Goal: Task Accomplishment & Management: Manage account settings

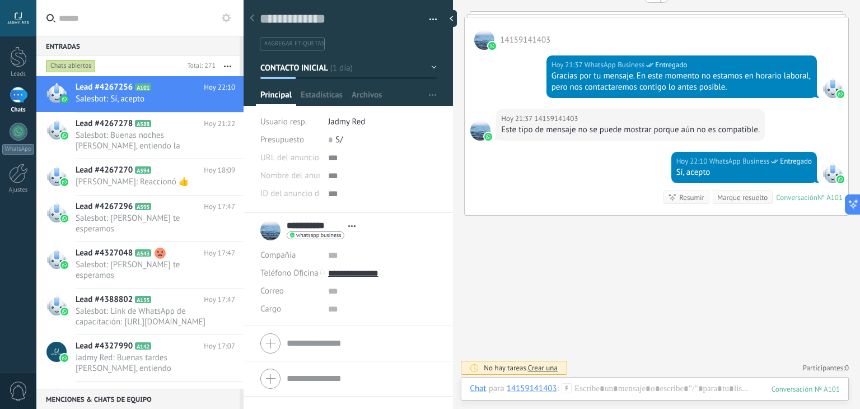
click at [224, 23] on button at bounding box center [226, 17] width 13 height 13
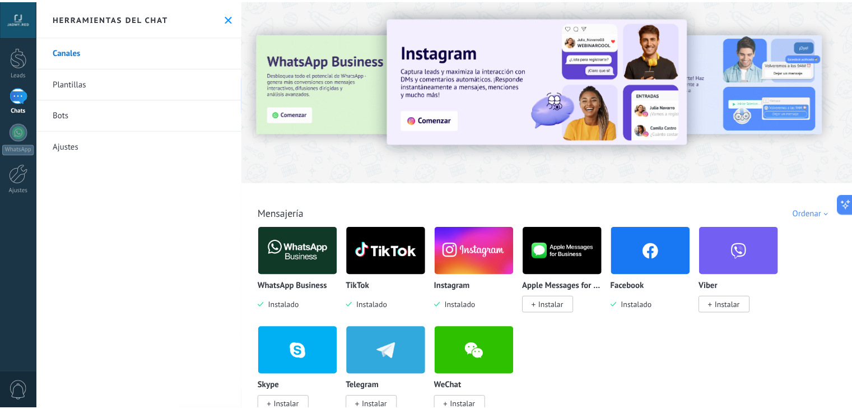
scroll to position [105, 0]
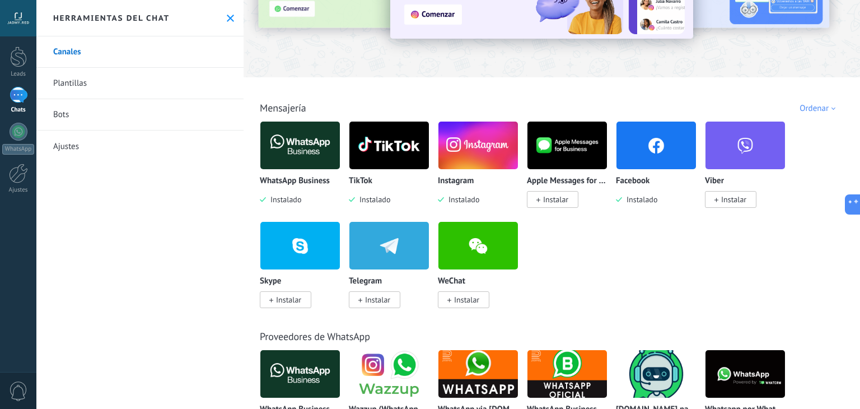
click at [296, 138] on img at bounding box center [300, 145] width 80 height 54
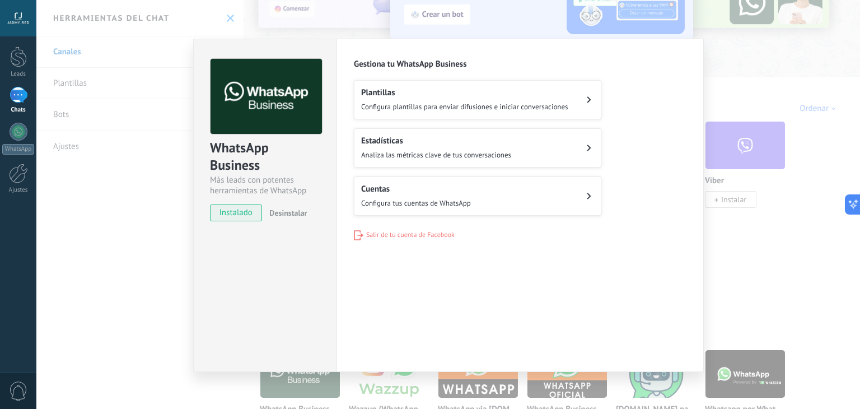
click at [587, 101] on icon at bounding box center [589, 99] width 4 height 7
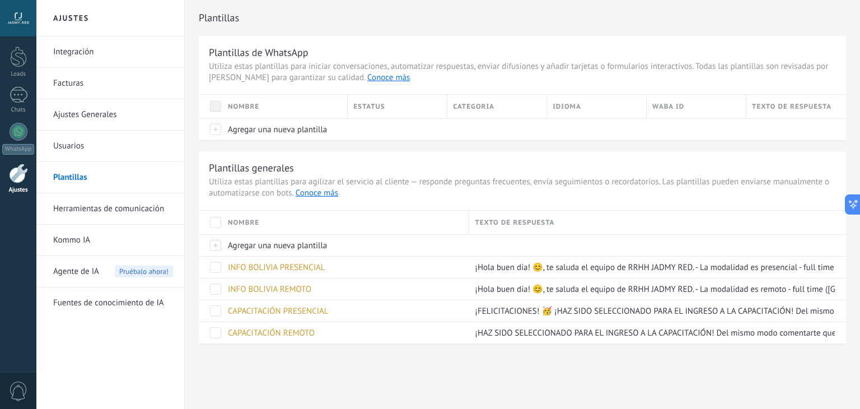
click at [91, 113] on link "Ajustes Generales" at bounding box center [113, 114] width 120 height 31
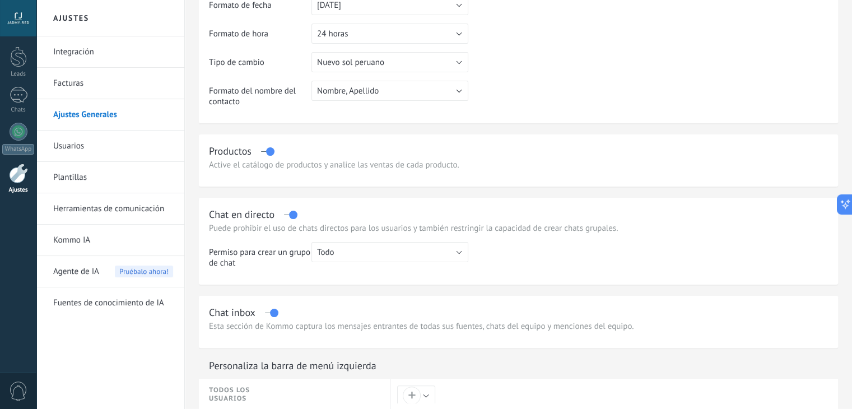
scroll to position [168, 0]
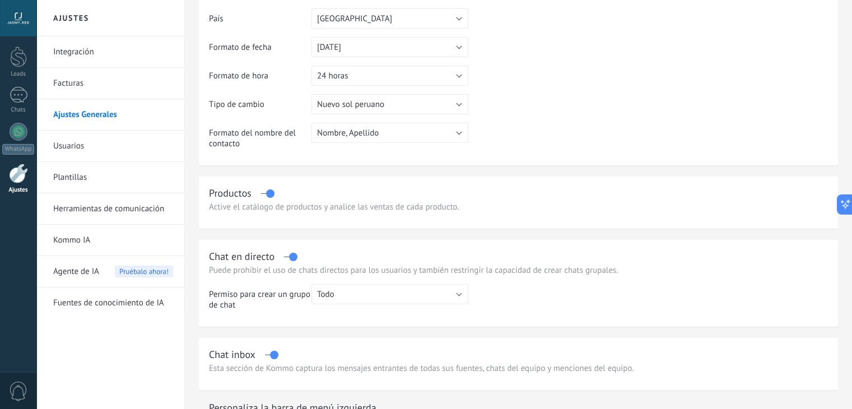
click at [273, 122] on td "Tipo de cambio" at bounding box center [260, 108] width 103 height 29
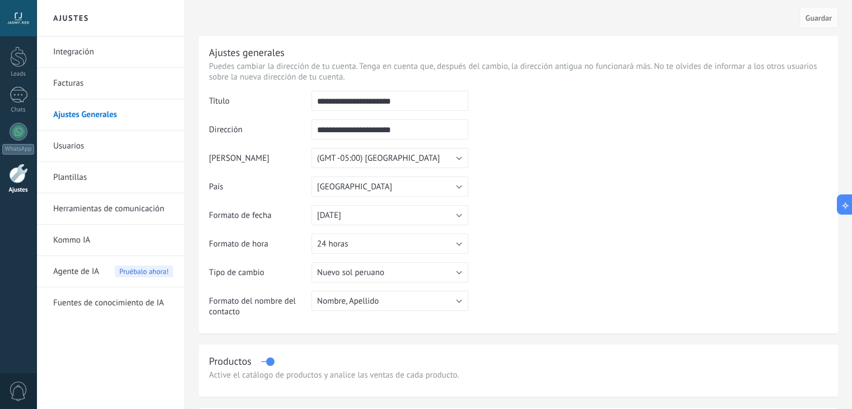
click at [78, 74] on link "Facturas" at bounding box center [113, 83] width 120 height 31
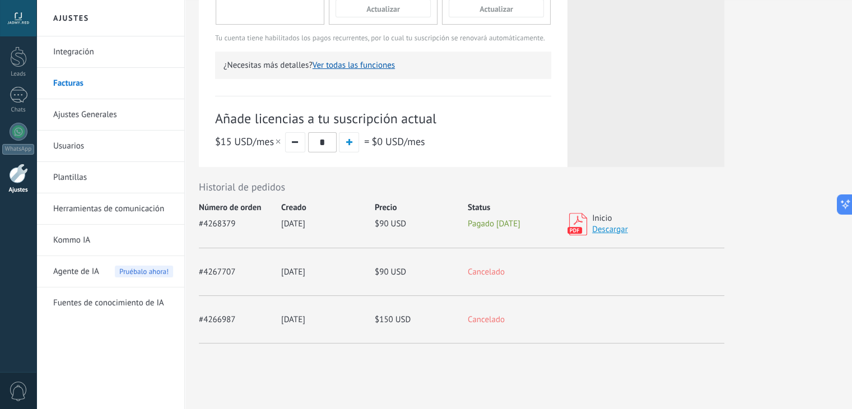
drag, startPoint x: 620, startPoint y: 290, endPoint x: 499, endPoint y: 341, distance: 132.0
click at [499, 341] on div "#4266987 02.09.2025 $150 USD Cancelado Recibo" at bounding box center [461, 320] width 525 height 48
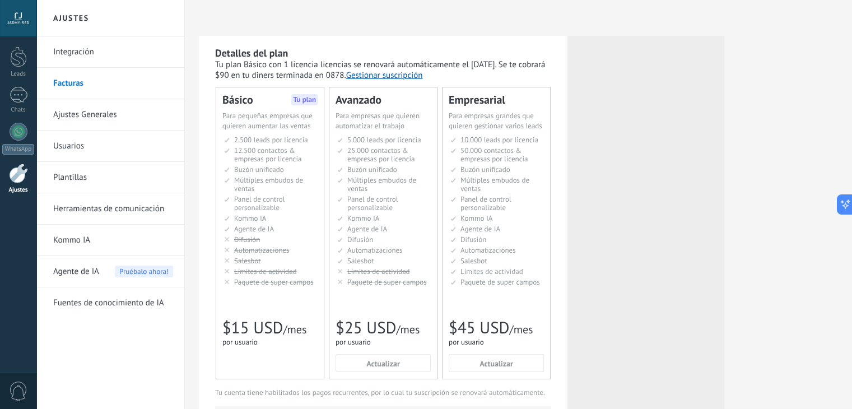
click at [92, 46] on link "Integración" at bounding box center [113, 51] width 120 height 31
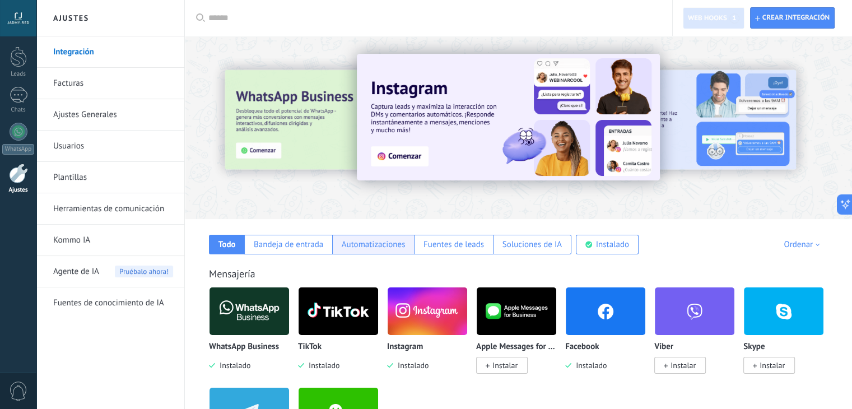
click at [381, 248] on div "Automatizaciones" at bounding box center [374, 244] width 64 height 11
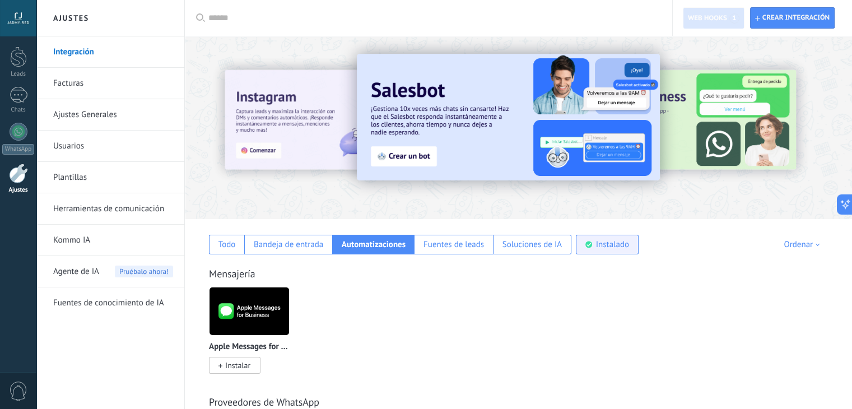
click at [617, 237] on div "Instalado" at bounding box center [607, 245] width 63 height 20
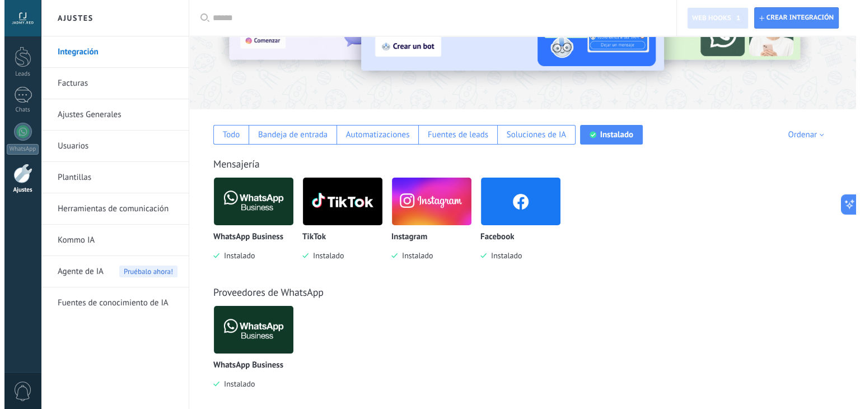
scroll to position [112, 0]
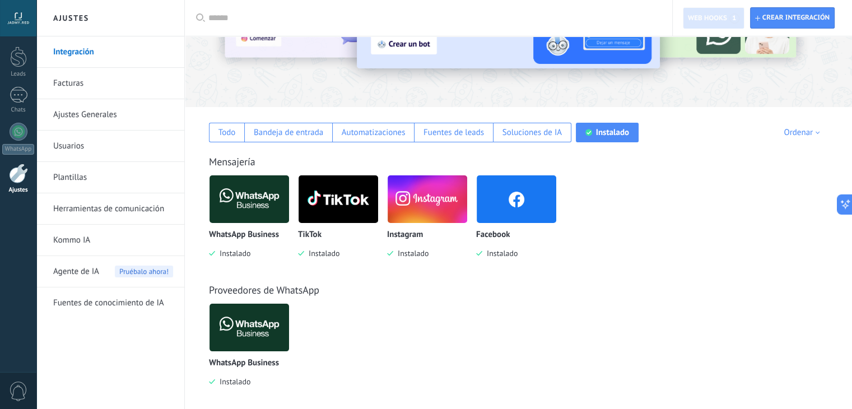
click at [520, 215] on img at bounding box center [517, 199] width 80 height 54
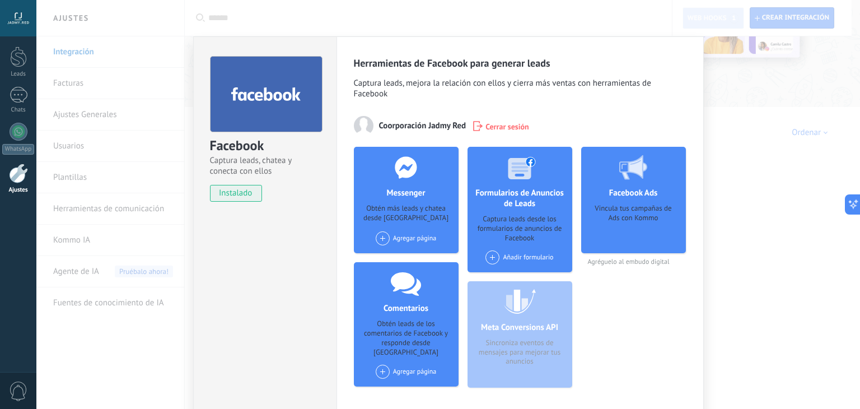
click at [413, 236] on div "Agregar página" at bounding box center [406, 238] width 61 height 14
click at [415, 251] on div "Corporación Jadmy Red" at bounding box center [420, 259] width 91 height 25
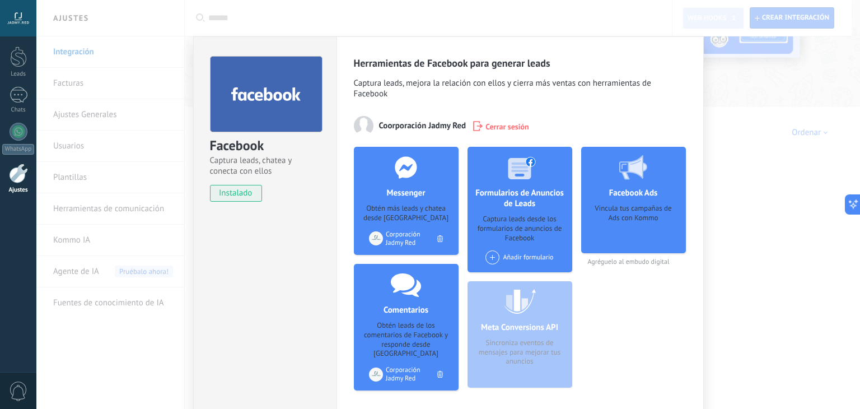
click at [742, 122] on div "Facebook Captura leads, chatea y conecta con ellos instalado Desinstalar Herram…" at bounding box center [448, 204] width 824 height 409
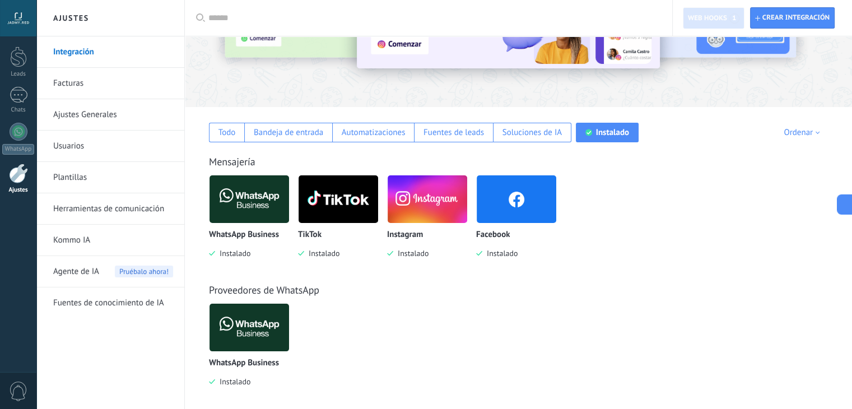
click at [425, 212] on img at bounding box center [428, 199] width 80 height 54
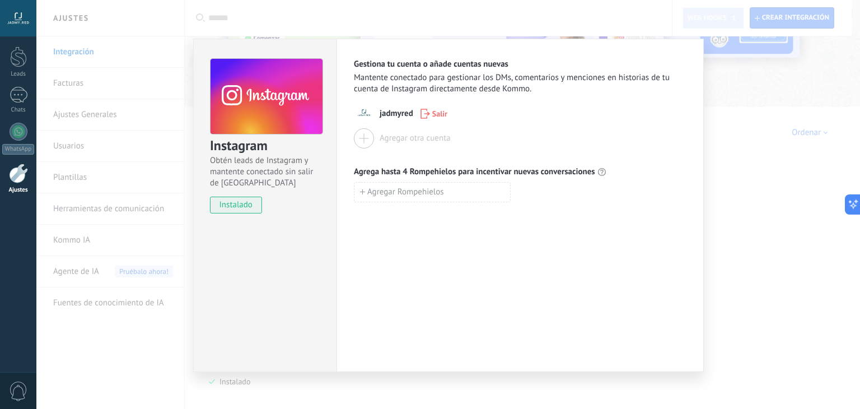
click at [735, 181] on div "Instagram Obtén leads de Instagram y mantente conectado sin salir de Kommo inst…" at bounding box center [448, 204] width 824 height 409
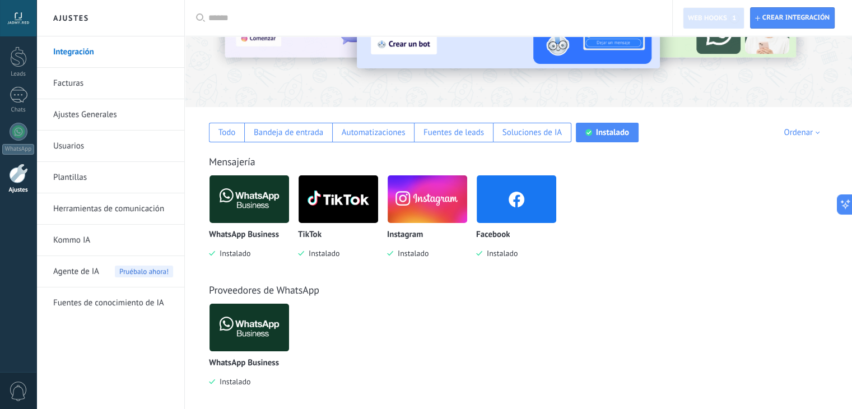
click at [329, 212] on img at bounding box center [339, 199] width 80 height 54
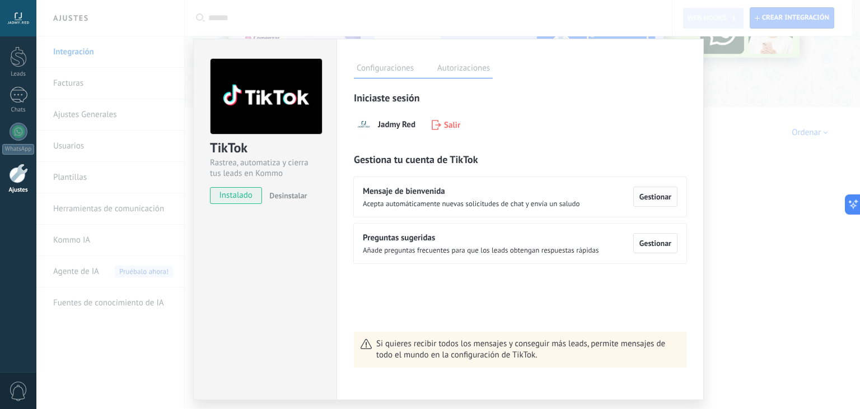
click at [658, 193] on span "Gestionar" at bounding box center [656, 197] width 32 height 8
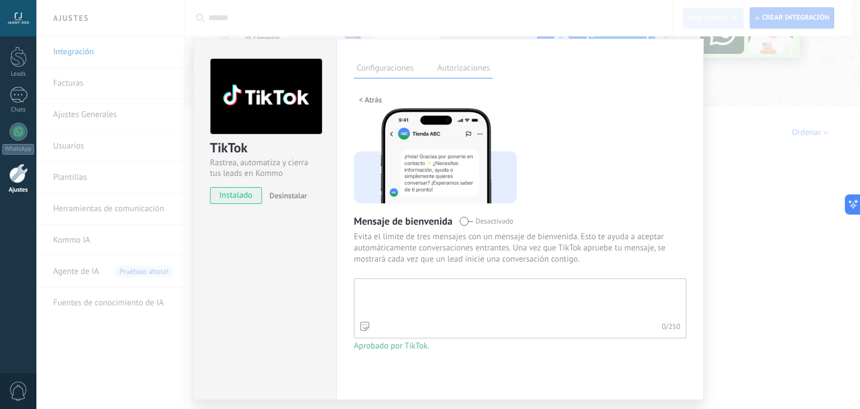
type textarea "**********"
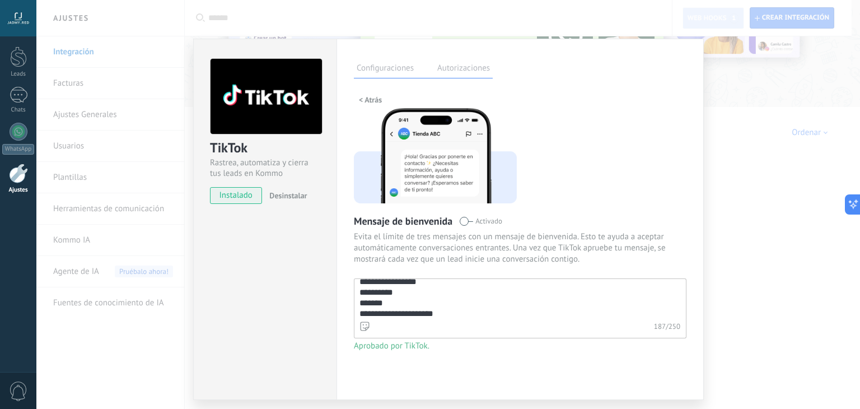
scroll to position [43, 0]
click at [459, 67] on label "Autorizaciones" at bounding box center [464, 70] width 58 height 16
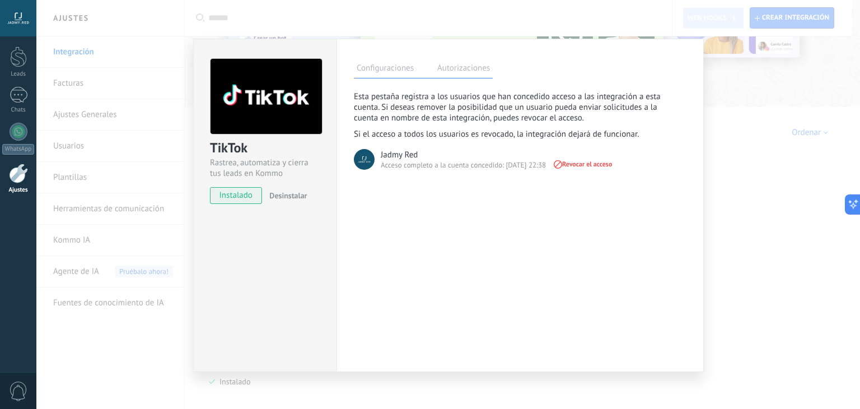
click at [793, 210] on div "TikTok Rastrea, automatiza y cierra tus leads en Kommo instalado Desinstalar Co…" at bounding box center [448, 204] width 824 height 409
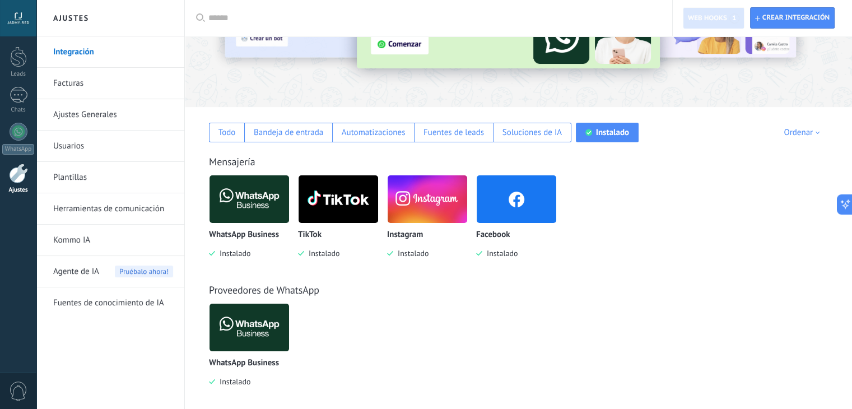
click at [258, 192] on img at bounding box center [249, 199] width 80 height 54
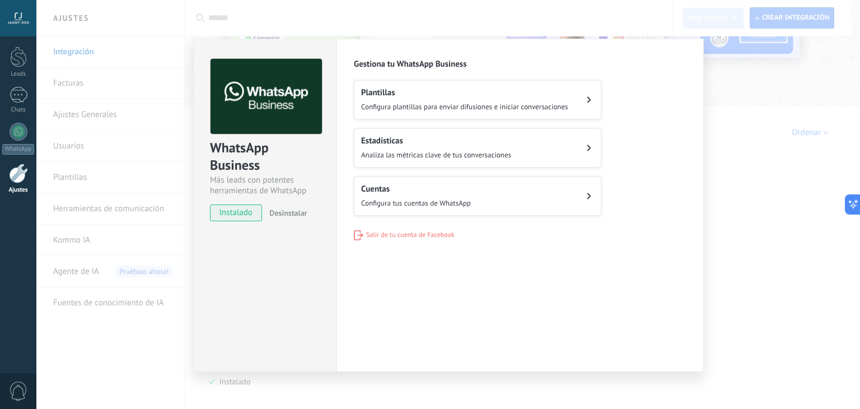
click at [478, 151] on span "Analiza las métricas clave de tus conversaciones" at bounding box center [436, 155] width 150 height 10
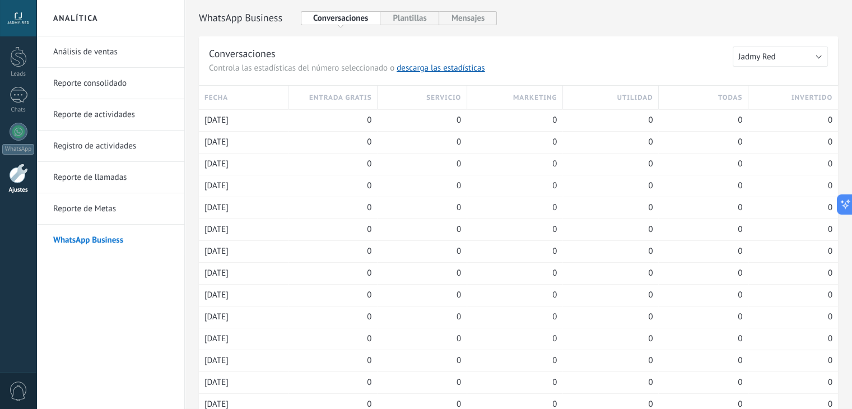
click at [87, 171] on link "Reporte de llamadas" at bounding box center [113, 177] width 120 height 31
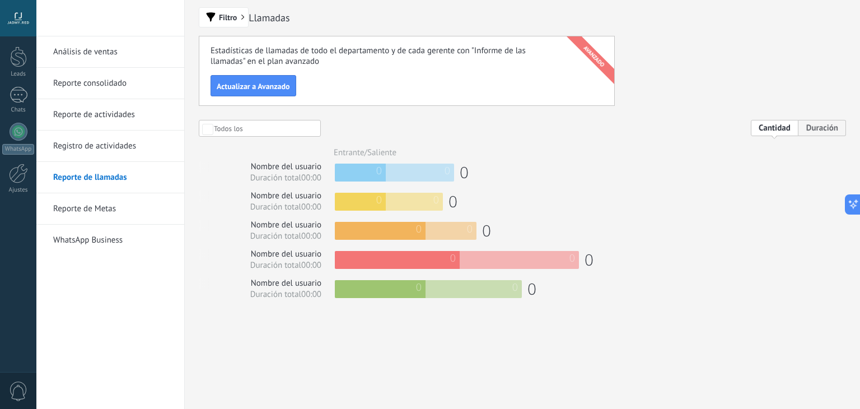
click at [85, 242] on link "WhatsApp Business" at bounding box center [113, 240] width 120 height 31
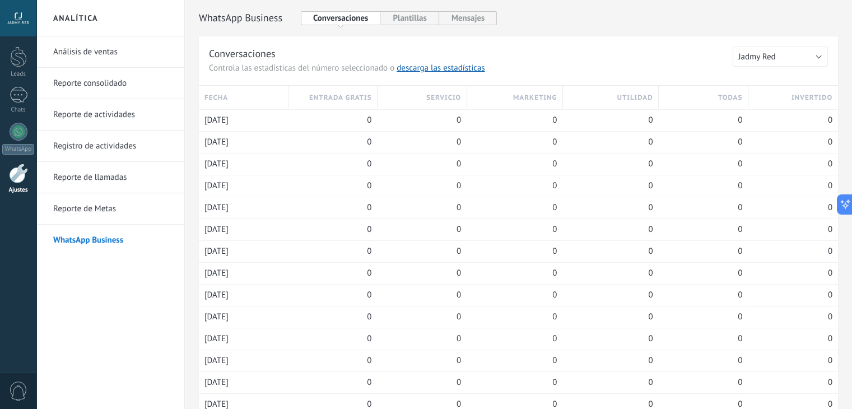
click at [53, 176] on link "Reporte de llamadas" at bounding box center [113, 177] width 120 height 31
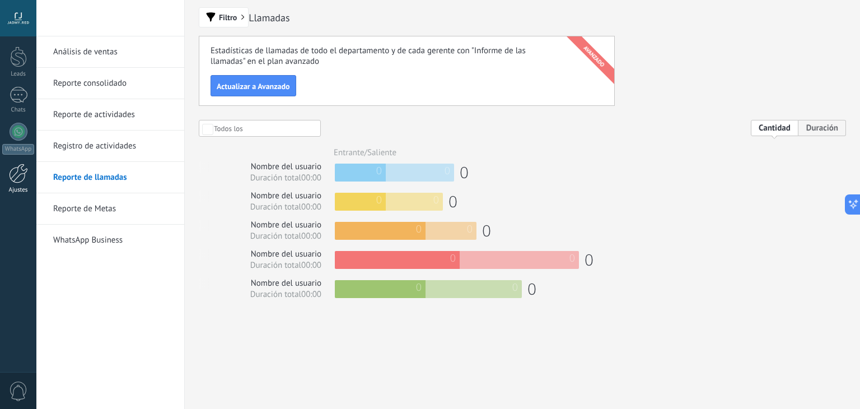
click at [17, 167] on div at bounding box center [18, 174] width 19 height 20
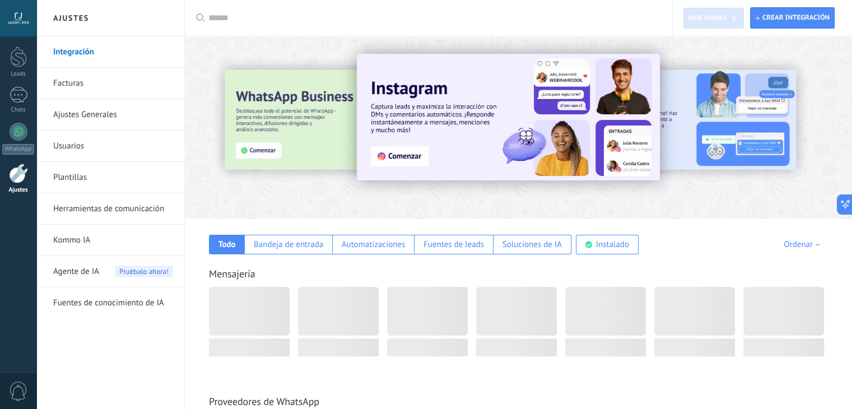
click at [72, 92] on link "Facturas" at bounding box center [113, 83] width 120 height 31
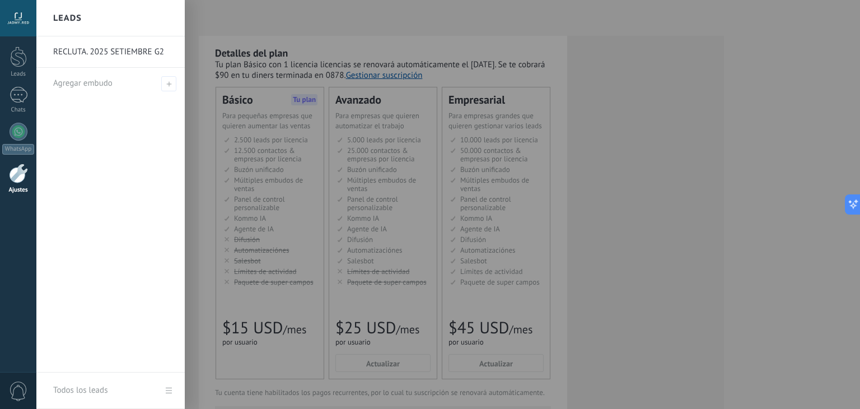
click at [106, 53] on link "RECLUTA. 2025 SETIEMBRE G2" at bounding box center [113, 51] width 120 height 31
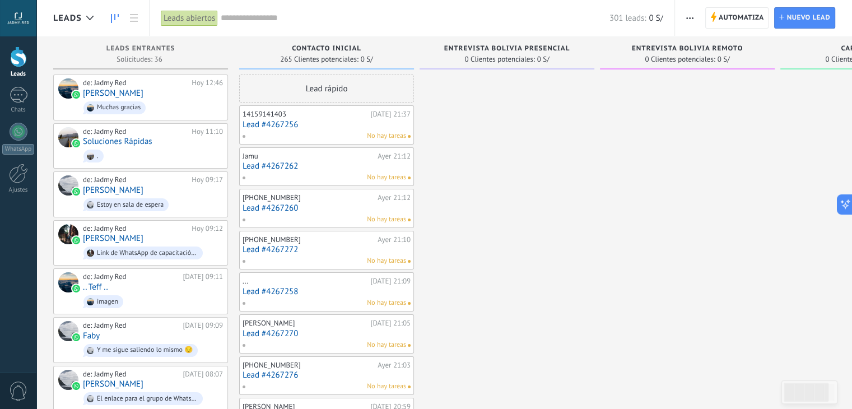
click at [686, 18] on icon "button" at bounding box center [689, 18] width 7 height 2
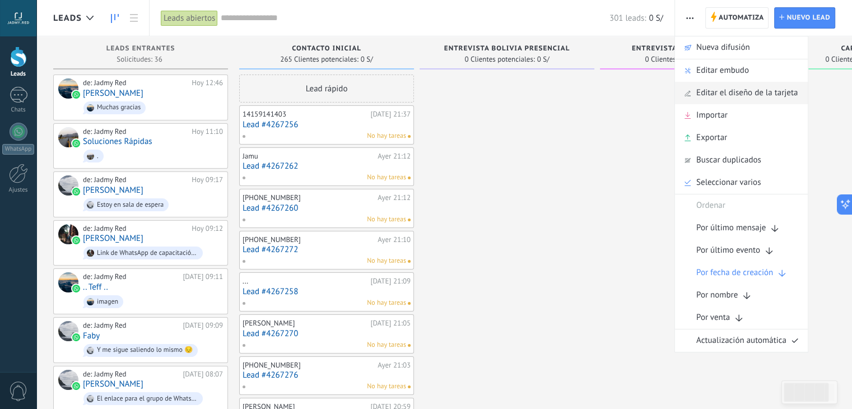
click at [729, 92] on span "Editar el diseño de la tarjeta" at bounding box center [746, 93] width 101 height 22
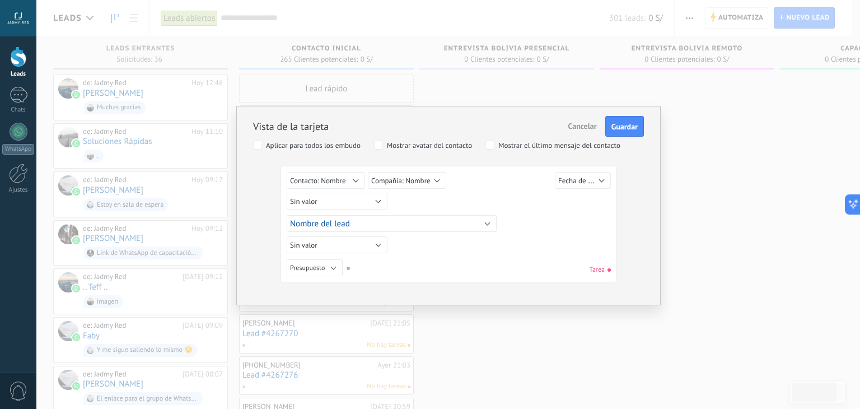
click at [586, 128] on span "Cancelar" at bounding box center [583, 126] width 29 height 10
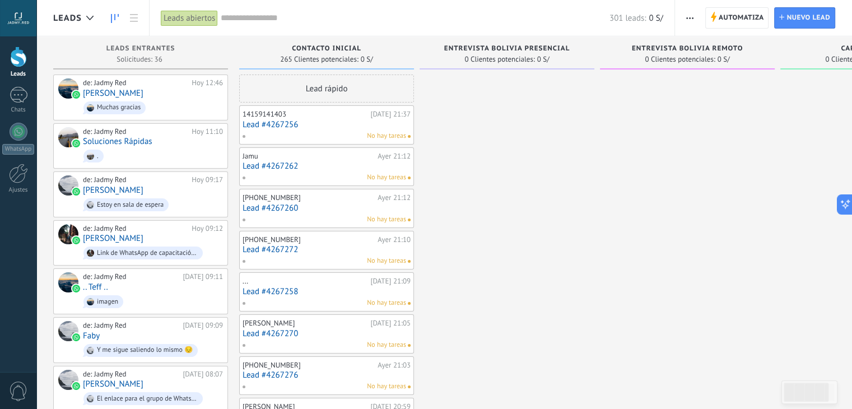
click at [432, 15] on input "text" at bounding box center [415, 18] width 389 height 12
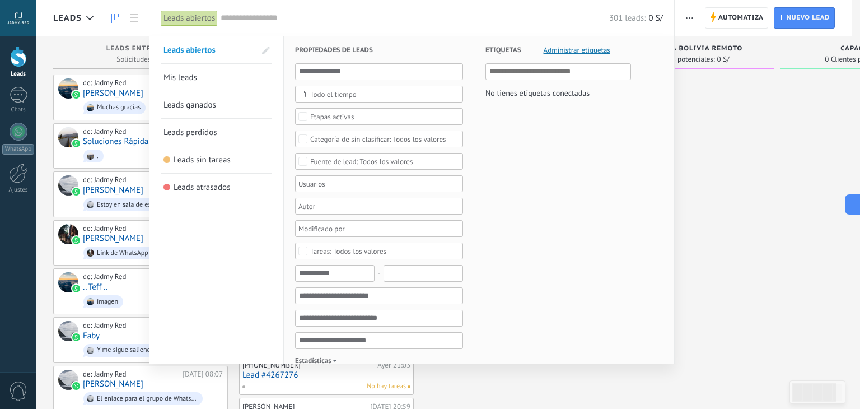
click at [721, 198] on div at bounding box center [430, 204] width 860 height 409
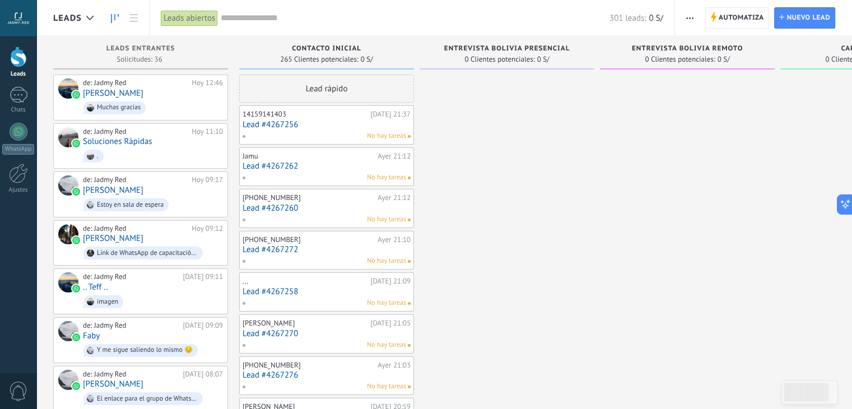
click at [692, 14] on span "button" at bounding box center [689, 17] width 7 height 21
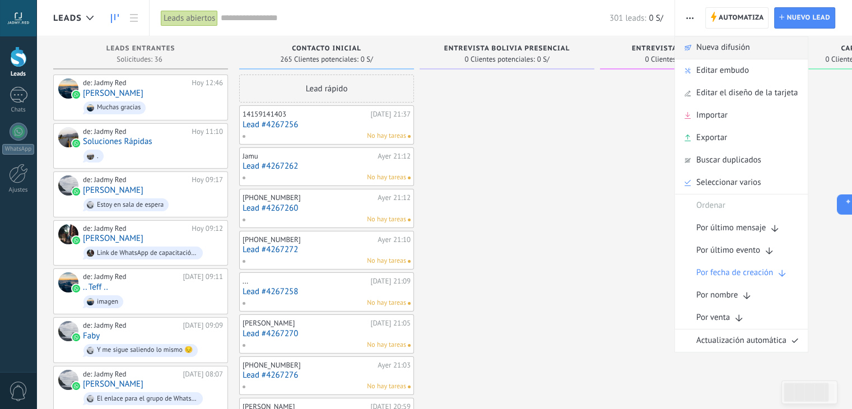
click at [707, 52] on span "Nueva difusión" at bounding box center [723, 47] width 54 height 22
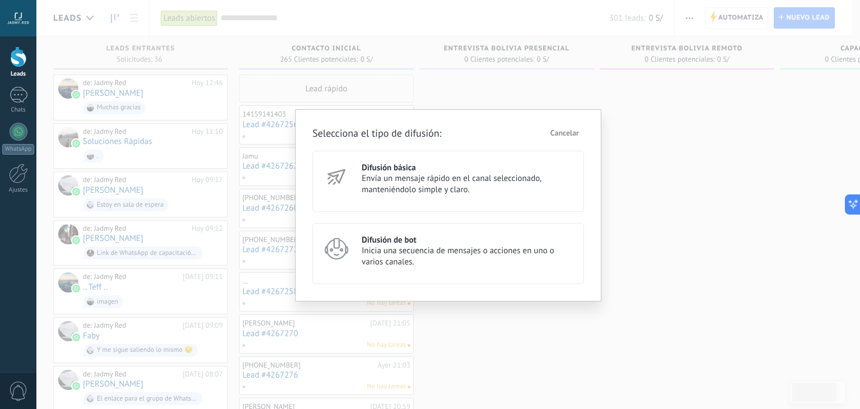
click at [562, 132] on span "Cancelar" at bounding box center [565, 133] width 29 height 8
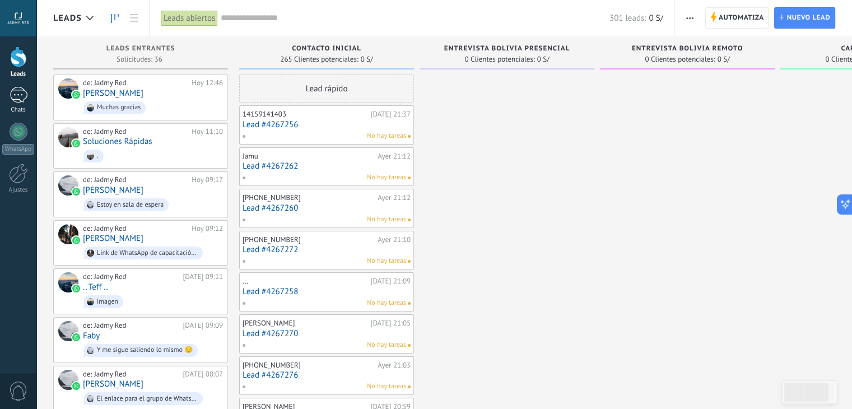
click at [11, 97] on div at bounding box center [19, 95] width 18 height 16
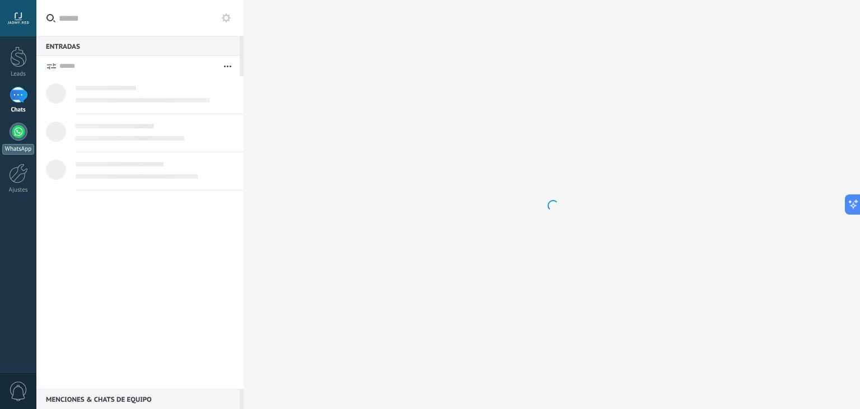
click at [22, 142] on link "WhatsApp" at bounding box center [18, 139] width 36 height 32
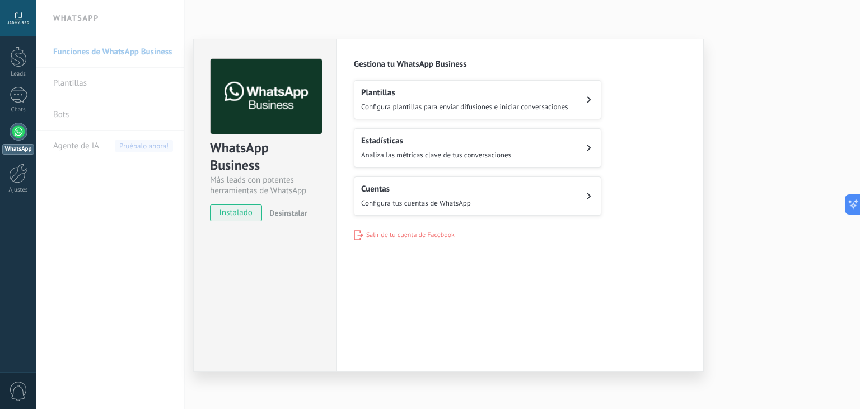
click at [381, 205] on span "Configura tus cuentas de WhatsApp" at bounding box center [416, 203] width 110 height 10
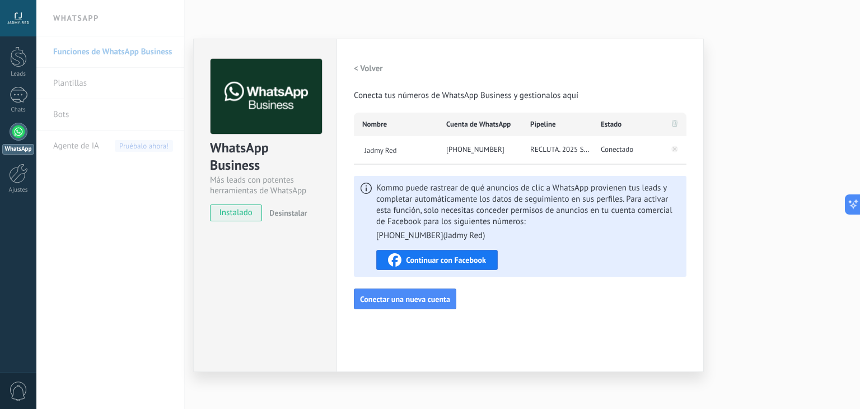
click at [628, 150] on span "Conectado" at bounding box center [617, 149] width 32 height 11
click at [569, 146] on span "RECLUTA. 2025 SETIEMBRE G2" at bounding box center [561, 149] width 62 height 11
click at [547, 148] on span "RECLUTA. 2025 SETIEMBRE G2" at bounding box center [561, 149] width 62 height 11
click at [583, 148] on span "RECLUTA. 2025 SETIEMBRE G2" at bounding box center [561, 149] width 62 height 11
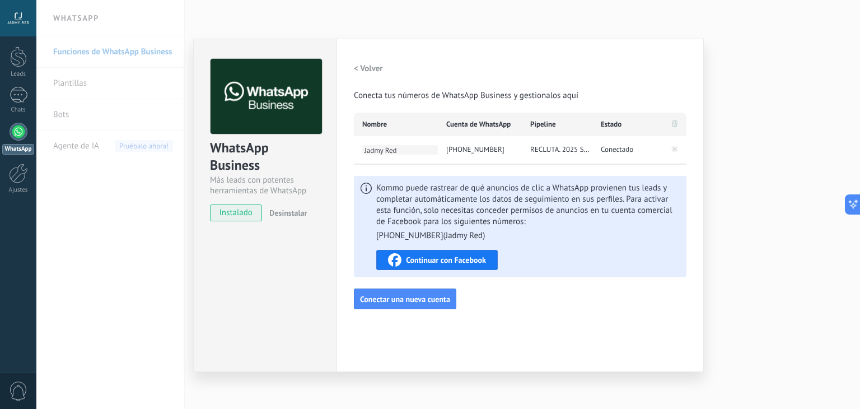
click at [389, 148] on span "Jadmy Red" at bounding box center [400, 150] width 76 height 10
click at [446, 168] on div "< Volver Conecta tus números de WhatsApp Business y gestionalos aquí Nombre Cue…" at bounding box center [520, 184] width 333 height 251
click at [557, 148] on span "RECLUTA. 2025 SETIEMBRE G2" at bounding box center [561, 149] width 62 height 11
click at [571, 147] on span "RECLUTA. 2025 SETIEMBRE G2" at bounding box center [561, 149] width 62 height 11
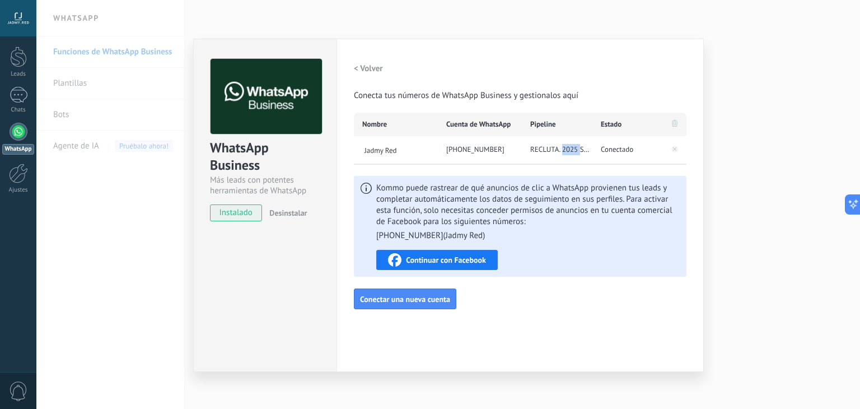
click at [571, 147] on span "RECLUTA. 2025 SETIEMBRE G2" at bounding box center [561, 149] width 62 height 11
click at [591, 169] on div "< Volver Conecta tus números de WhatsApp Business y gestionalos aquí Nombre Cue…" at bounding box center [520, 184] width 333 height 251
click at [734, 244] on div "WhatsApp Business Más leads con potentes herramientas de WhatsApp instalado Des…" at bounding box center [448, 204] width 824 height 409
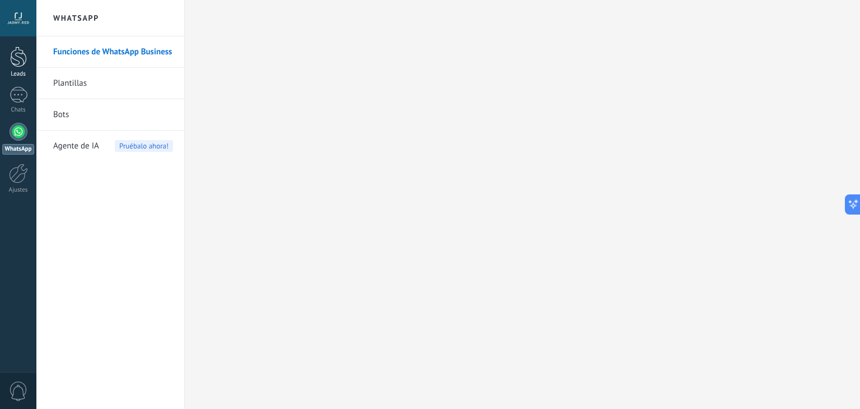
click at [11, 66] on div at bounding box center [18, 56] width 17 height 21
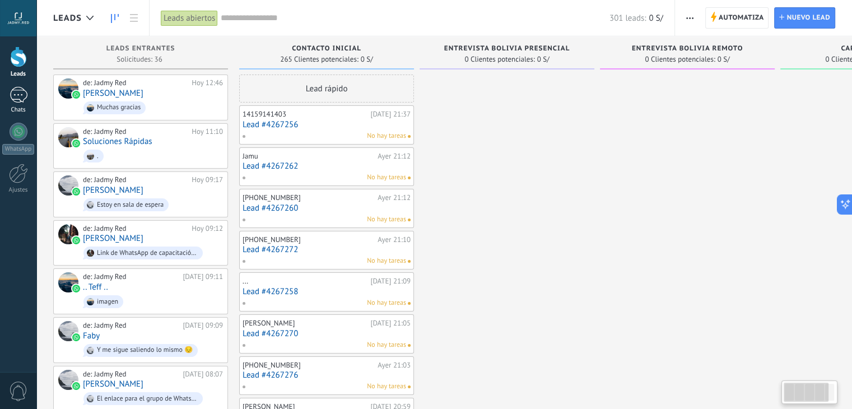
click at [20, 100] on div at bounding box center [19, 95] width 18 height 16
